Goal: Find specific page/section: Find specific page/section

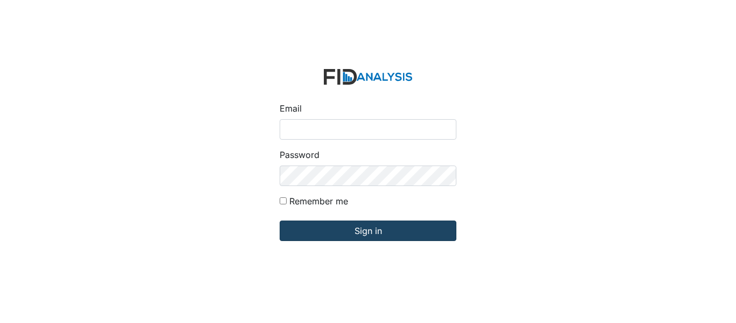
type input "[EMAIL_ADDRESS][PERSON_NAME][DOMAIN_NAME]"
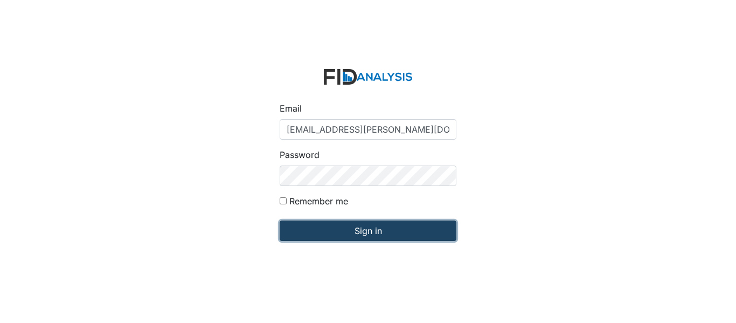
click at [379, 237] on input "Sign in" at bounding box center [368, 230] width 177 height 20
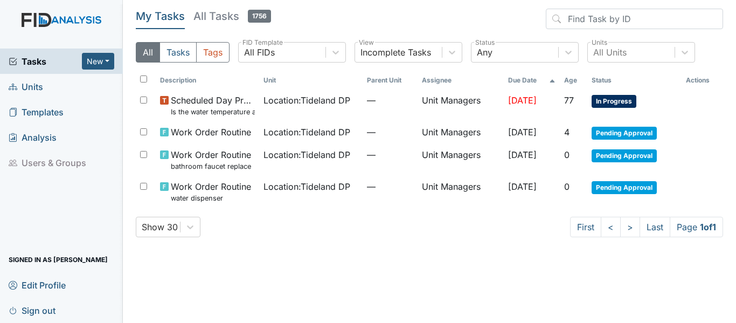
click at [60, 80] on link "Units" at bounding box center [61, 86] width 123 height 25
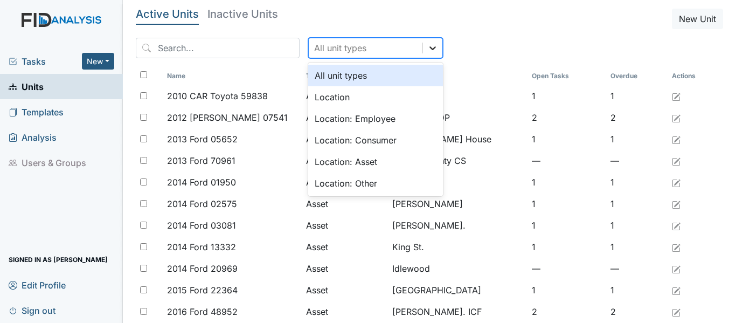
click at [427, 43] on icon at bounding box center [432, 48] width 11 height 11
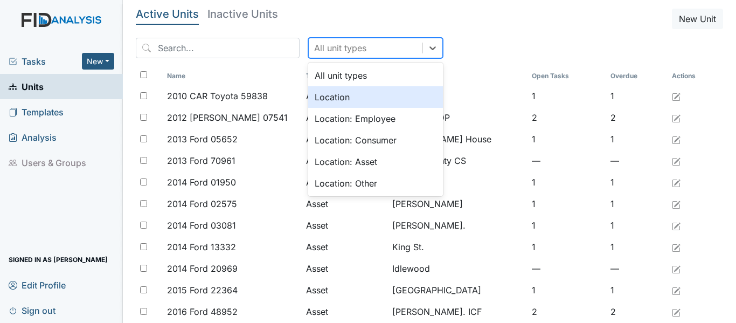
click at [393, 100] on div "Location" at bounding box center [375, 97] width 135 height 22
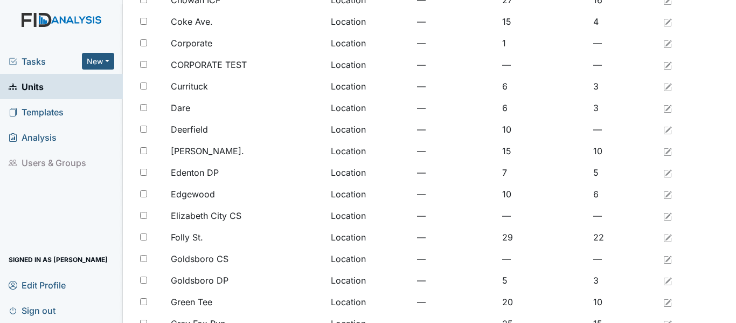
scroll to position [886, 0]
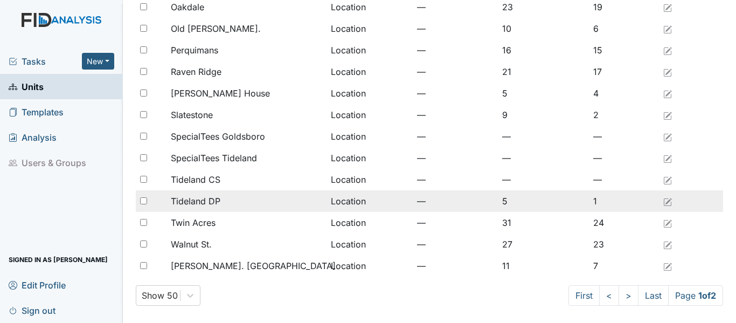
click at [207, 200] on span "Tideland DP" at bounding box center [196, 201] width 50 height 13
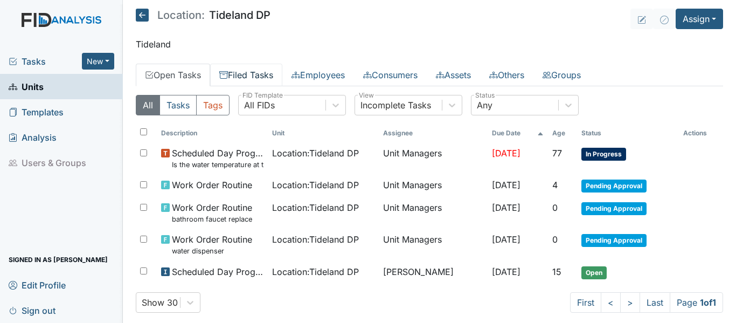
click at [265, 70] on link "Filed Tasks" at bounding box center [246, 75] width 72 height 23
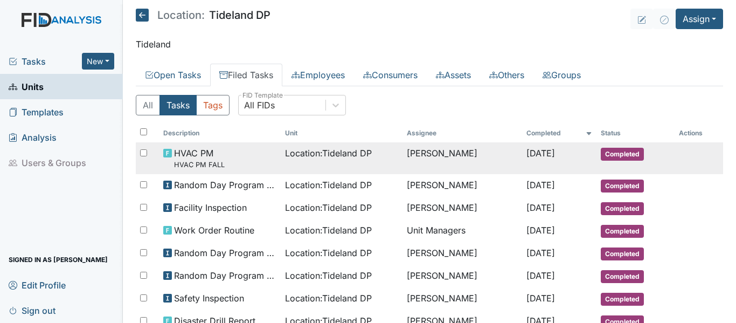
click at [327, 151] on span "Location : Tideland DP" at bounding box center [328, 153] width 87 height 13
